Goal: Task Accomplishment & Management: Manage account settings

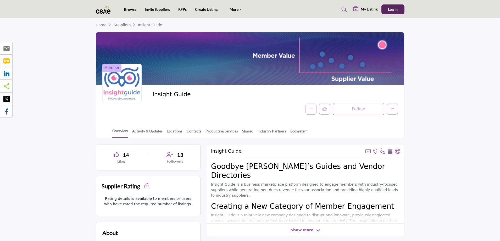
click at [393, 9] on span "Log In" at bounding box center [393, 9] width 10 height 4
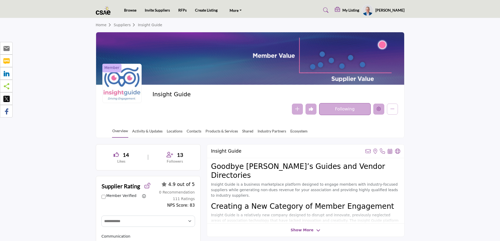
click at [378, 110] on icon "Edit company" at bounding box center [379, 109] width 4 height 4
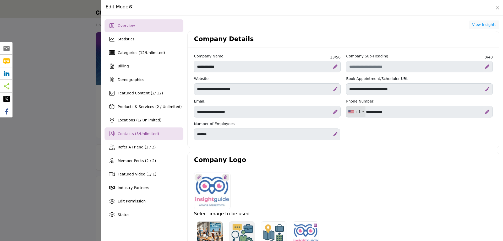
click at [146, 130] on div "Contacts ( 3 / Unlimited )" at bounding box center [143, 133] width 79 height 13
